Goal: Entertainment & Leisure: Consume media (video, audio)

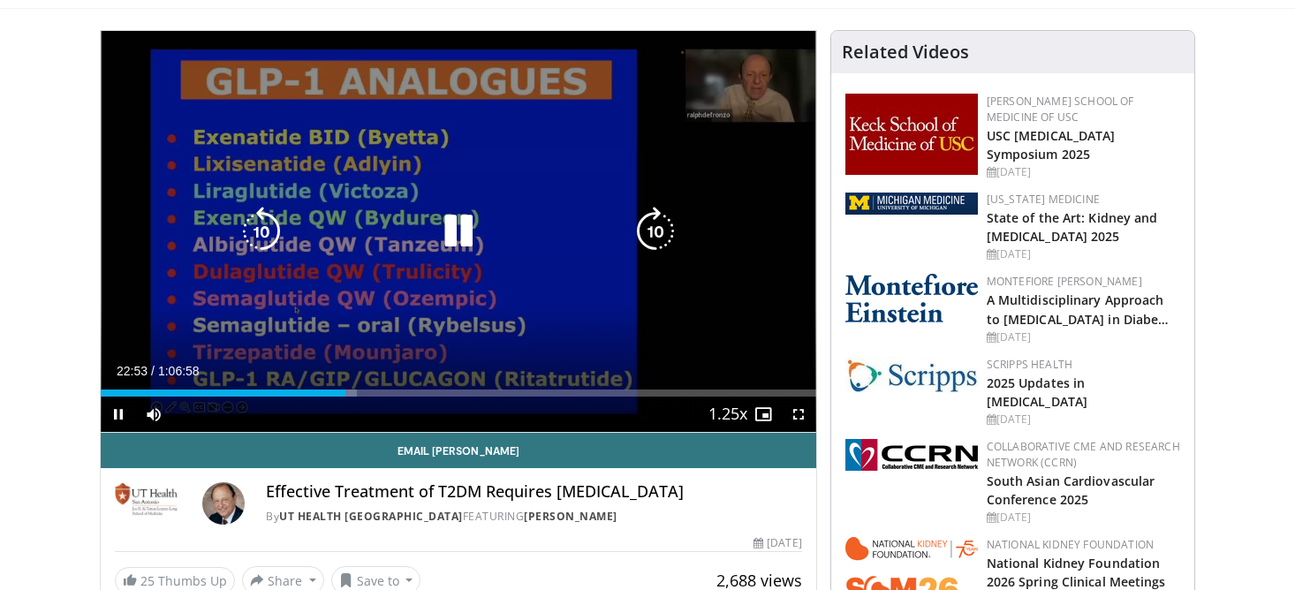
click at [670, 256] on div "10 seconds Tap to unmute" at bounding box center [459, 231] width 716 height 401
click at [609, 185] on div "10 seconds Tap to unmute" at bounding box center [459, 231] width 716 height 401
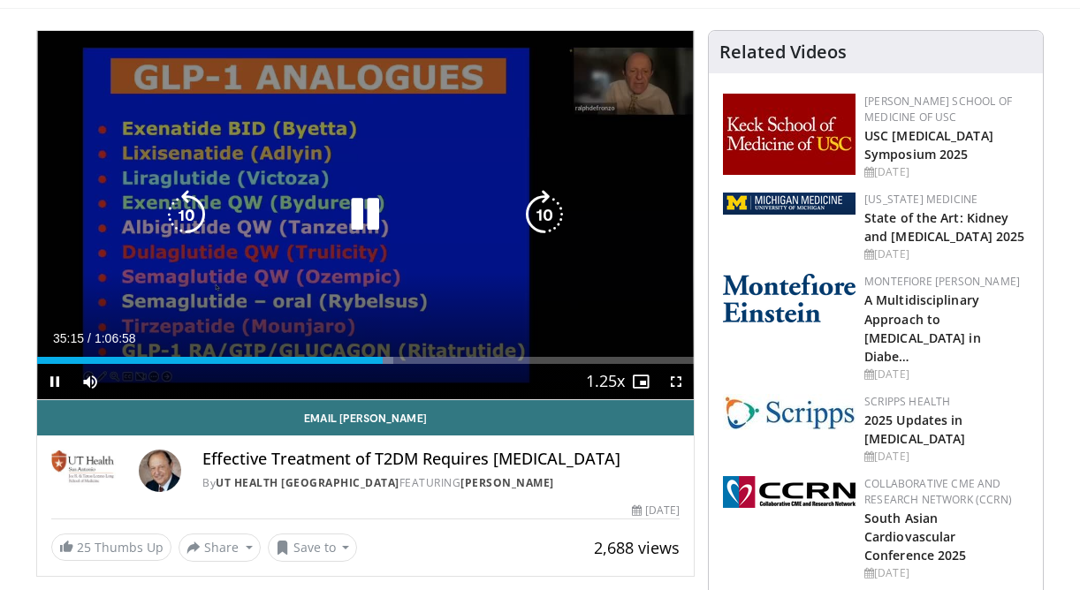
click at [181, 213] on icon "Video Player" at bounding box center [186, 214] width 49 height 49
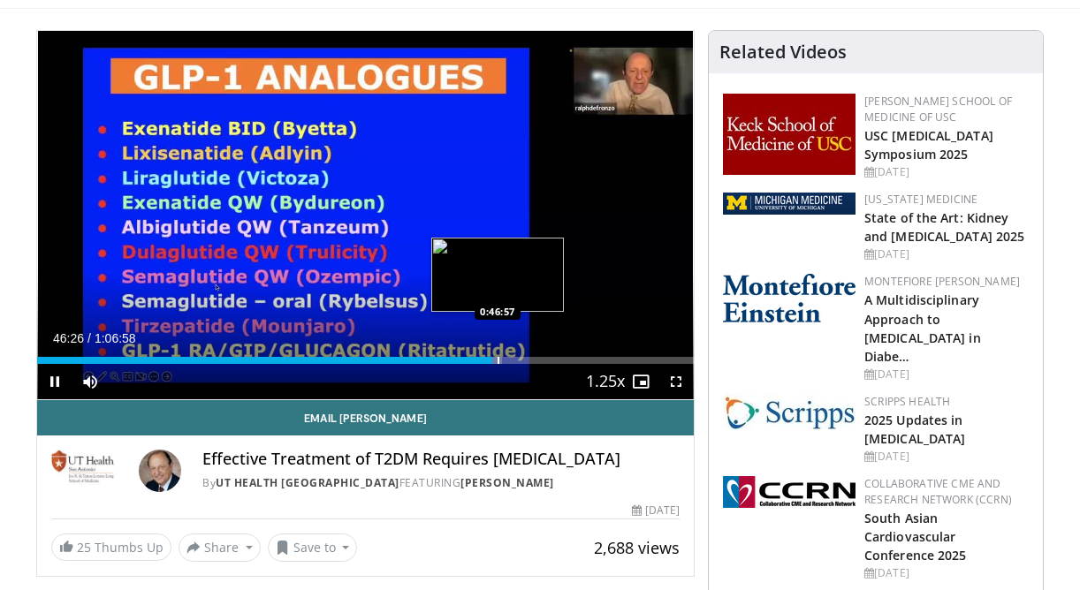
click at [497, 362] on div "Progress Bar" at bounding box center [498, 360] width 2 height 7
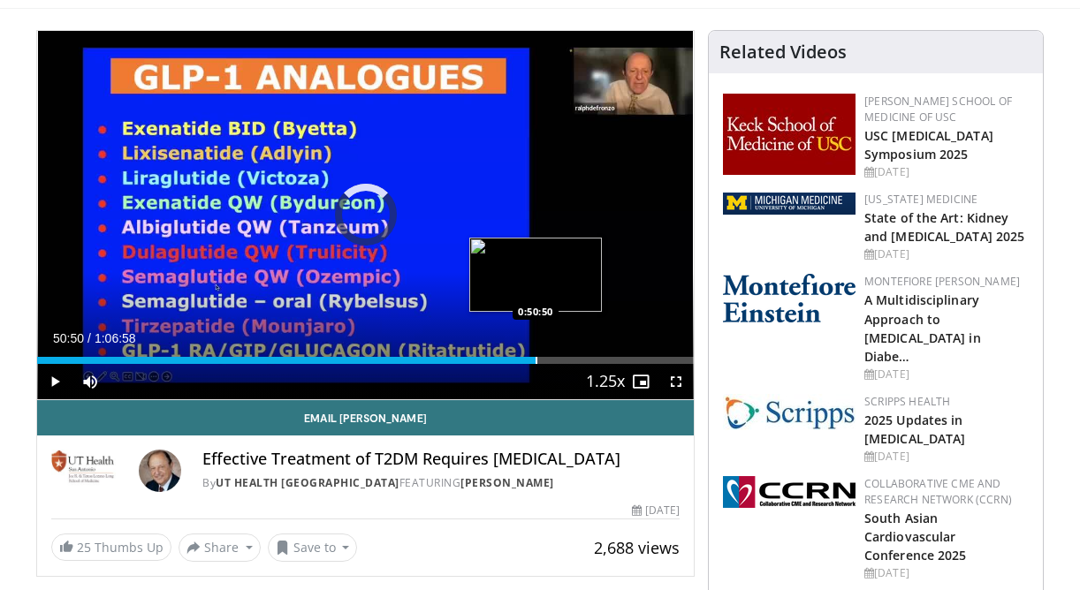
click at [535, 360] on div "Progress Bar" at bounding box center [536, 360] width 2 height 7
click at [544, 360] on div "Progress Bar" at bounding box center [545, 360] width 2 height 7
click at [536, 362] on div "Progress Bar" at bounding box center [537, 360] width 2 height 7
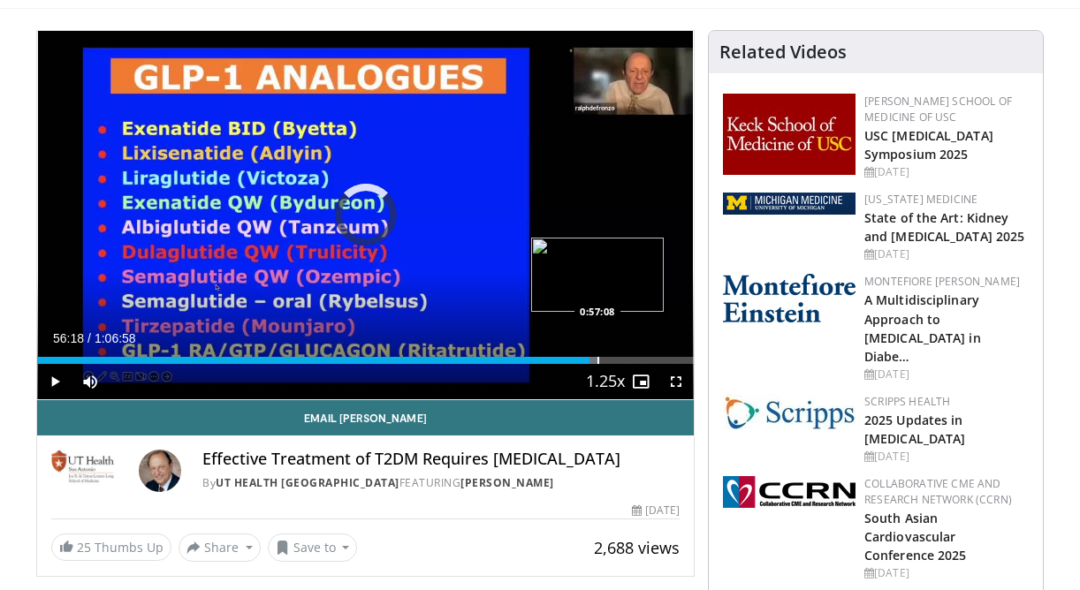
click at [597, 358] on div "Progress Bar" at bounding box center [598, 360] width 2 height 7
click at [619, 353] on div "Loaded : 87.11% 0:57:14 0:59:23" at bounding box center [365, 355] width 656 height 17
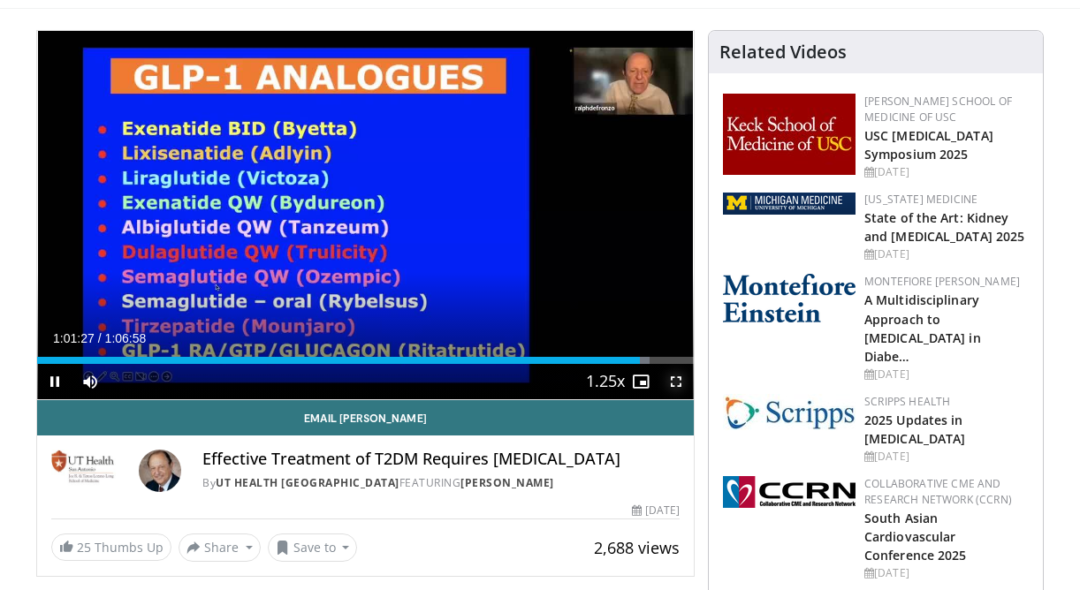
click at [677, 387] on span "Video Player" at bounding box center [675, 381] width 35 height 35
